Goal: Task Accomplishment & Management: Manage account settings

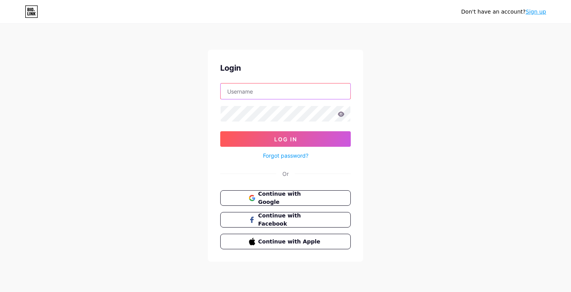
click at [259, 92] on input "text" at bounding box center [286, 92] width 130 height 16
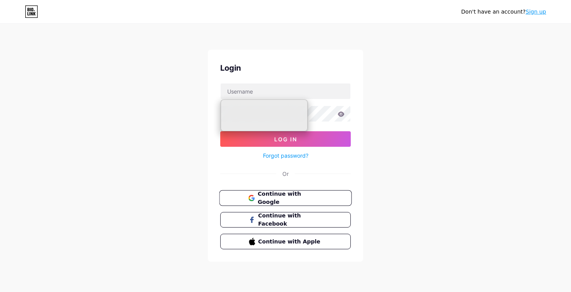
click at [281, 197] on span "Continue with Google" at bounding box center [290, 198] width 65 height 17
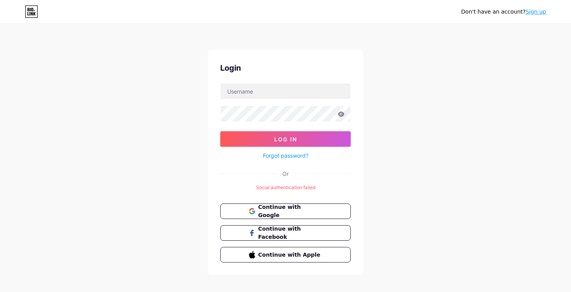
scroll to position [7, 0]
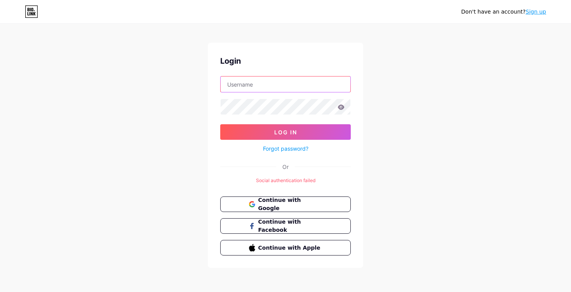
click at [288, 88] on input "text" at bounding box center [286, 85] width 130 height 16
